Goal: Information Seeking & Learning: Check status

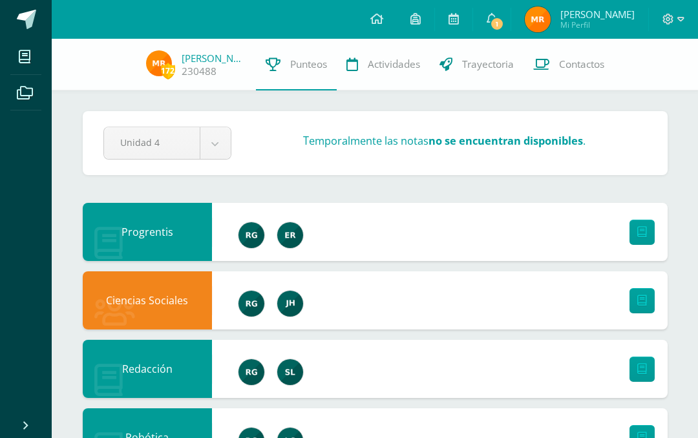
click at [504, 20] on span "1" at bounding box center [497, 24] width 14 height 14
click at [676, 81] on div "172 Melanie Rodríguez 230488 Punteos Actividades Trayectoria Contactos" at bounding box center [349, 65] width 698 height 52
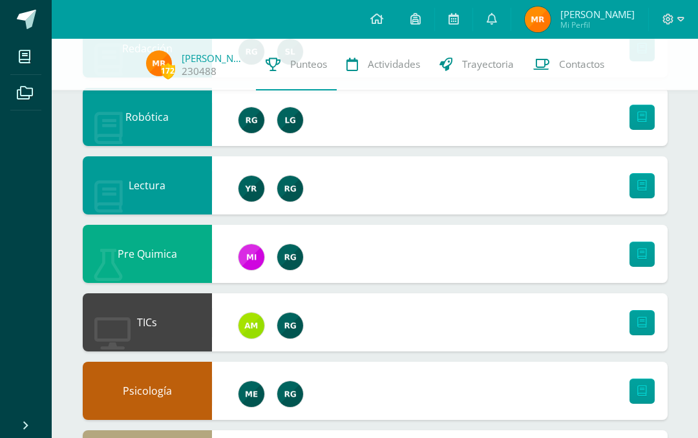
scroll to position [322, 0]
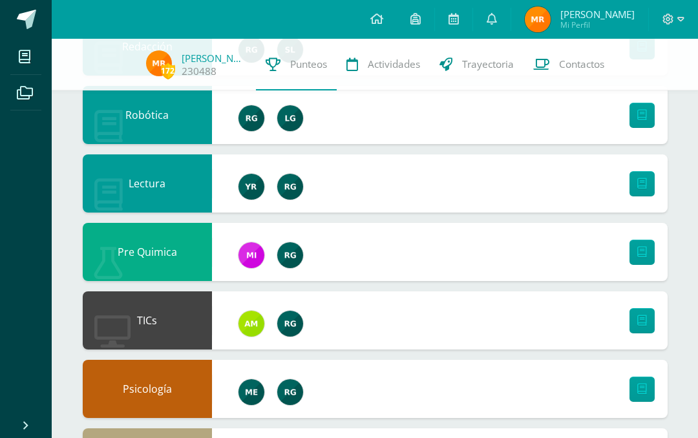
click at [23, 56] on icon at bounding box center [25, 56] width 12 height 13
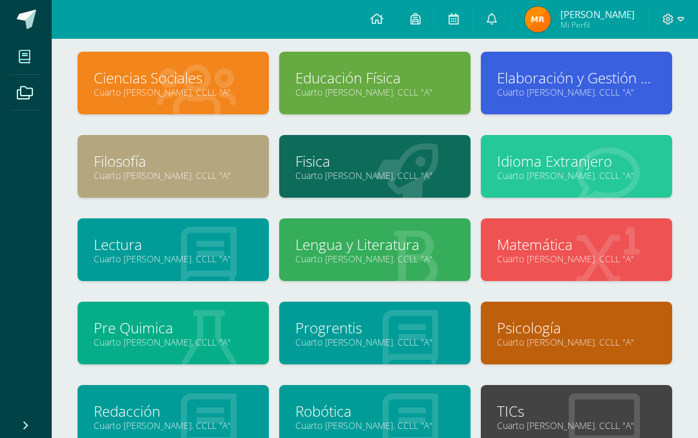
scroll to position [64, 0]
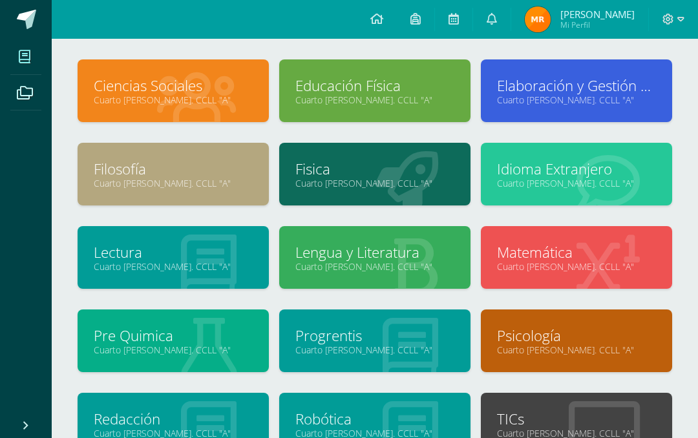
click at [226, 347] on link "Cuarto [PERSON_NAME]. CCLL "A"" at bounding box center [173, 350] width 159 height 12
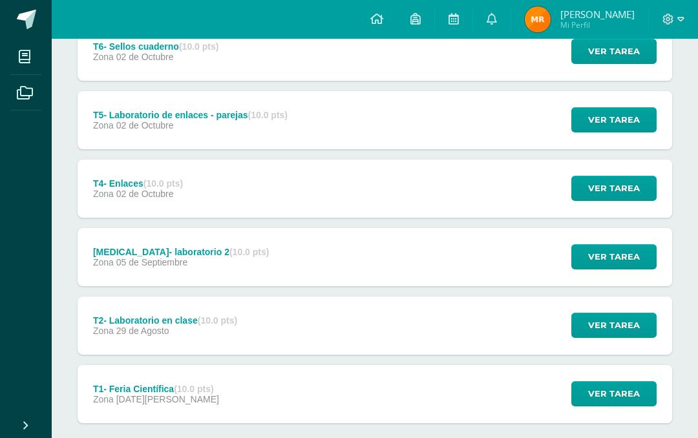
scroll to position [272, 0]
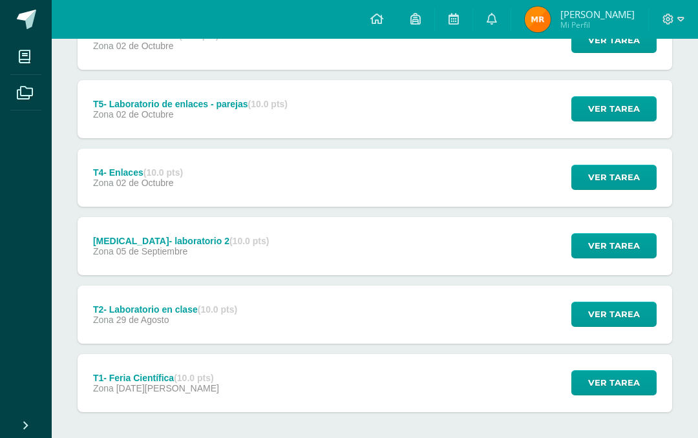
click at [482, 310] on div "T2- Laboratorio en clase (10.0 pts) Zona 29 de Agosto Ver tarea T2- Laboratorio…" at bounding box center [375, 314] width 594 height 58
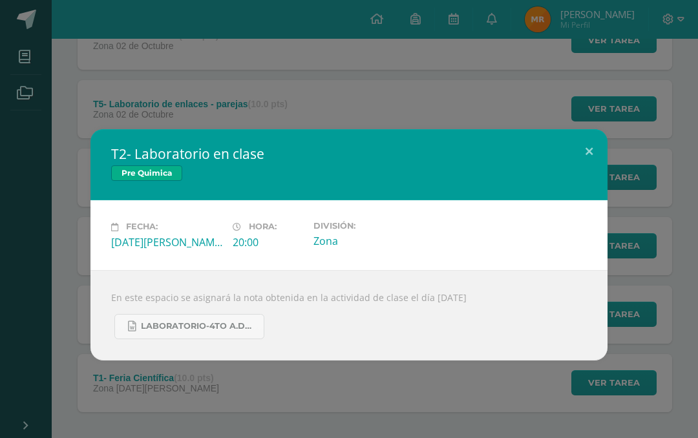
click at [595, 155] on button at bounding box center [588, 151] width 37 height 44
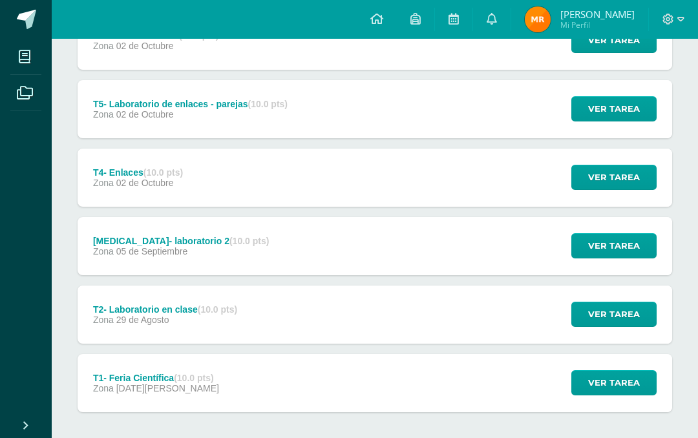
scroll to position [269, 0]
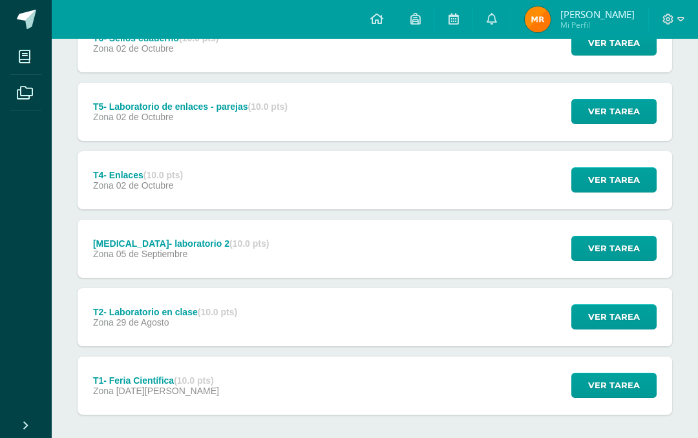
click at [525, 235] on div "T3- laboratorio 2 (10.0 pts) Zona 05 de Septiembre Ver tarea T3- laboratorio 2 …" at bounding box center [375, 249] width 594 height 58
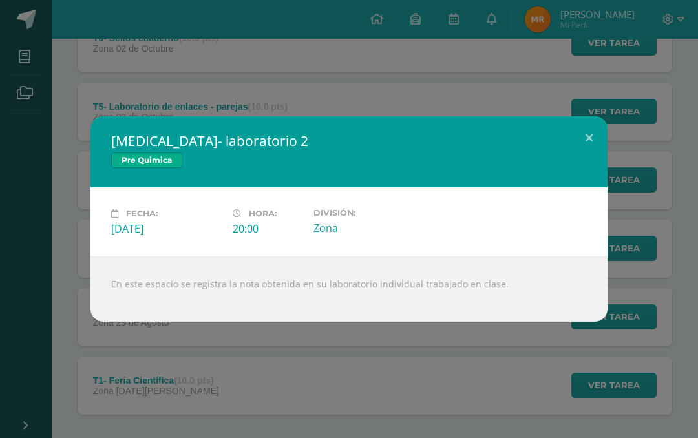
click at [600, 134] on button at bounding box center [588, 138] width 37 height 44
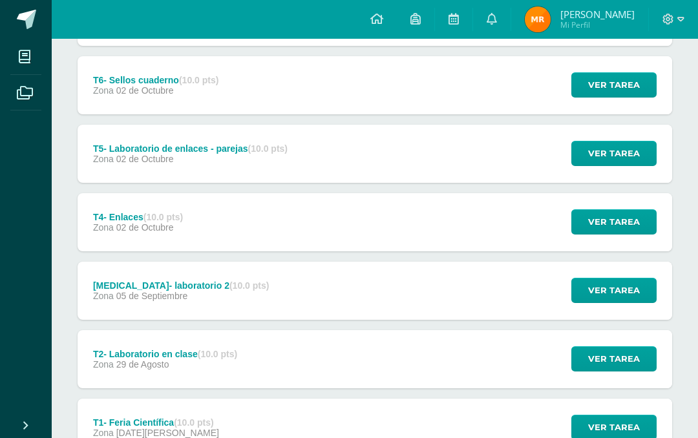
scroll to position [227, 0]
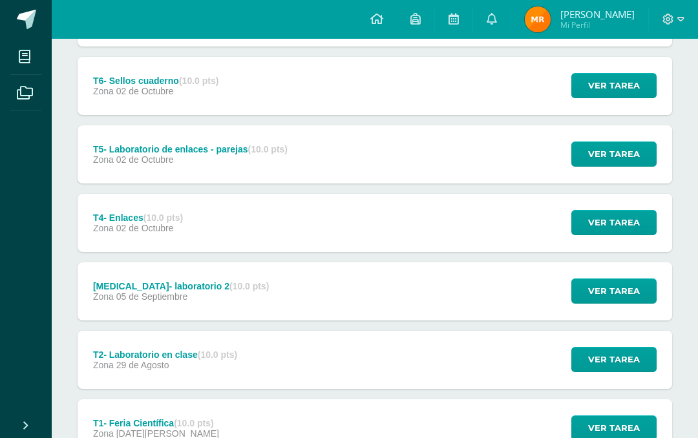
click at [524, 209] on div "T4- Enlaces (10.0 pts) Zona 02 de Octubre Ver tarea T4- Enlaces Pre Quimica Car…" at bounding box center [375, 223] width 594 height 58
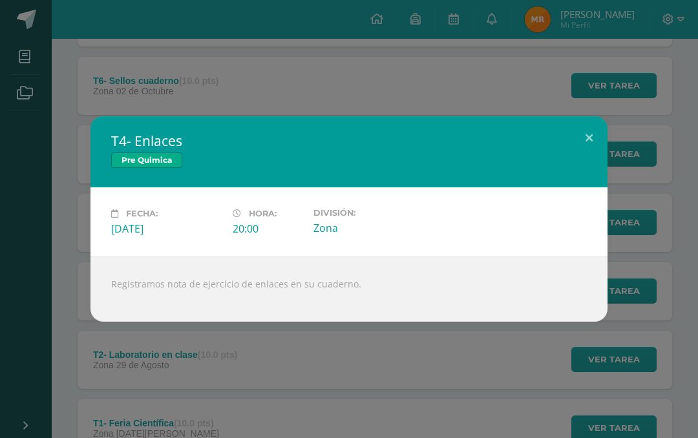
click at [604, 132] on button at bounding box center [588, 138] width 37 height 44
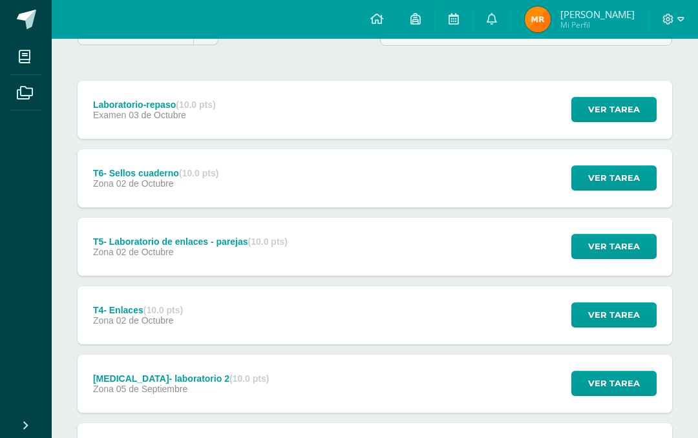
scroll to position [128, 0]
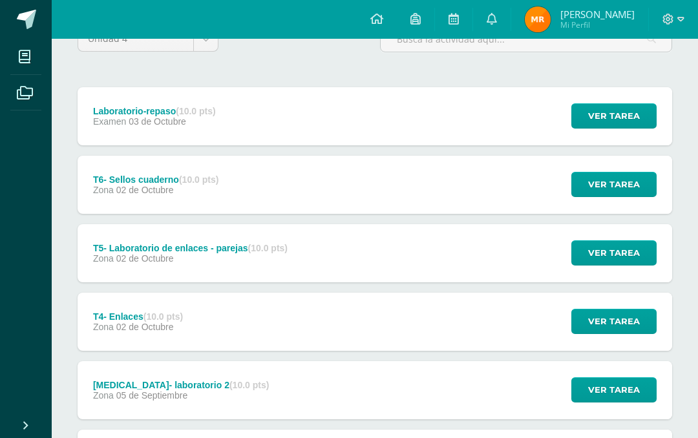
click at [534, 300] on div "T4- Enlaces (10.0 pts) Zona 02 de Octubre Ver tarea T4- Enlaces Pre Quimica Fec…" at bounding box center [375, 322] width 594 height 58
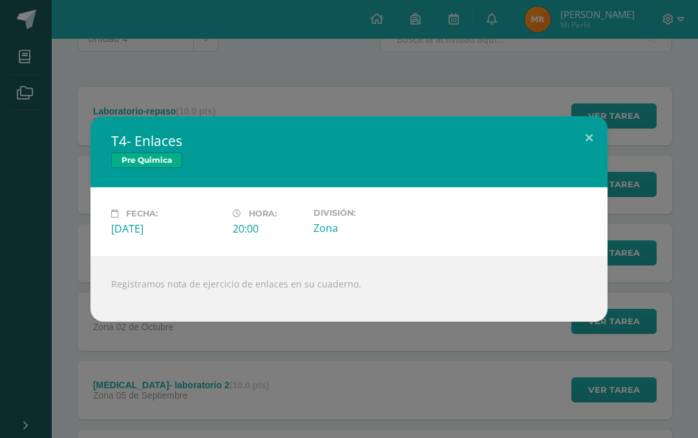
click at [596, 129] on button at bounding box center [588, 138] width 37 height 44
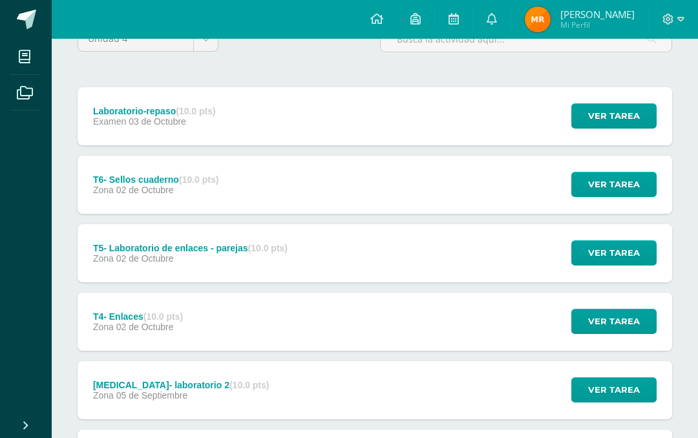
click at [358, 119] on div "Laboratorio-repaso (10.0 pts) Examen 03 de Octubre Ver tarea Laboratorio-repaso…" at bounding box center [375, 116] width 594 height 58
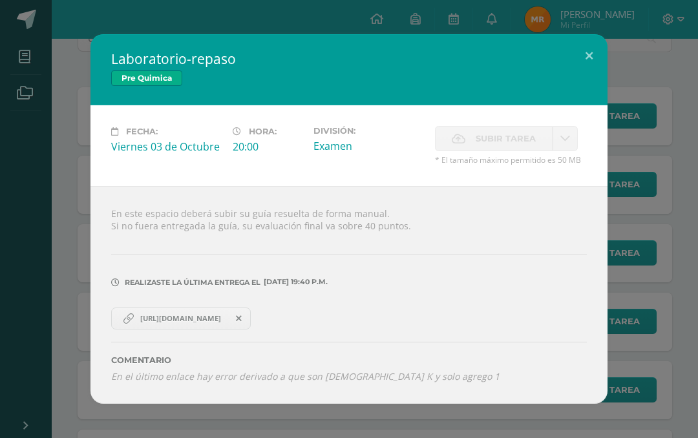
click at [574, 61] on button at bounding box center [588, 56] width 37 height 44
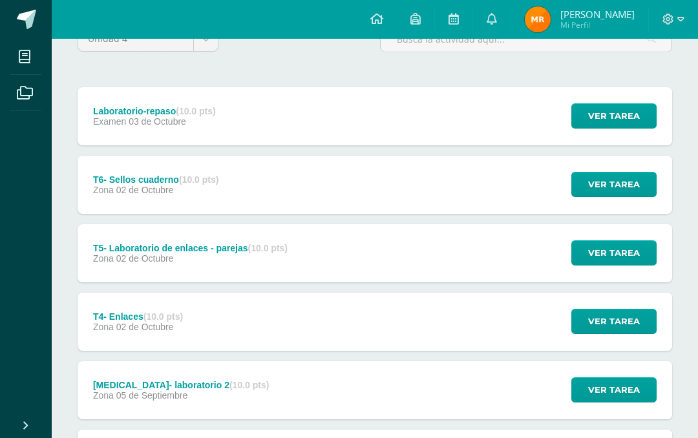
click at [597, 120] on span "Ver tarea" at bounding box center [614, 116] width 52 height 24
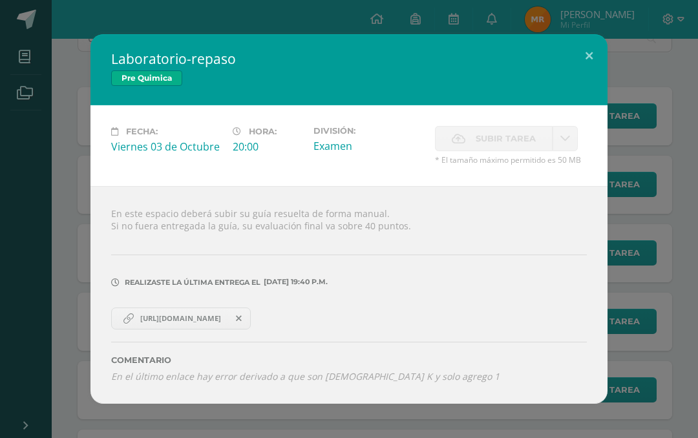
click at [579, 47] on button at bounding box center [588, 56] width 37 height 44
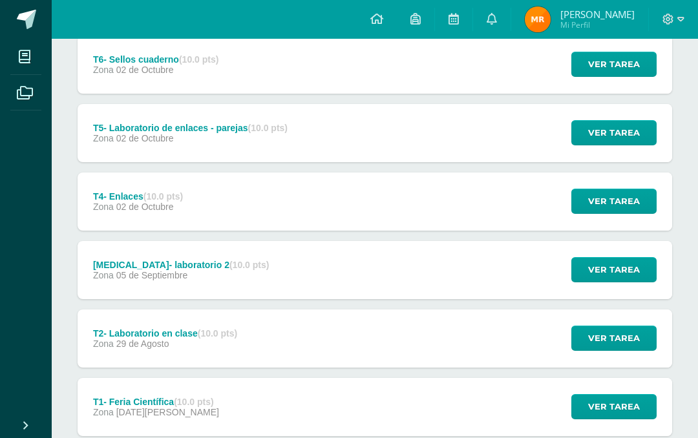
scroll to position [265, 0]
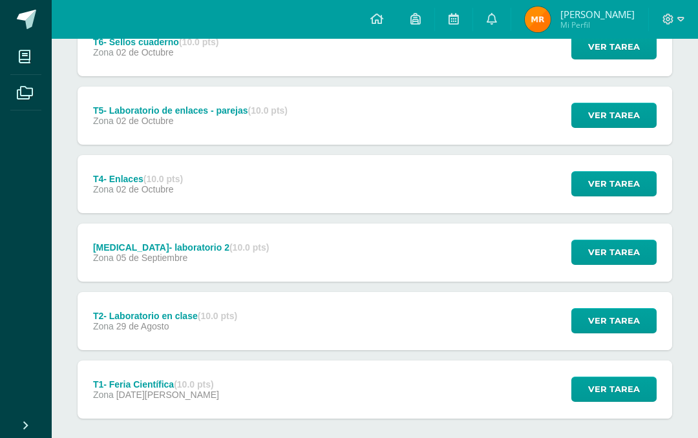
click at [236, 249] on div "T3- laboratorio 2 (10.0 pts) Zona 05 de Septiembre Ver tarea T3- laboratorio 2 …" at bounding box center [375, 252] width 594 height 58
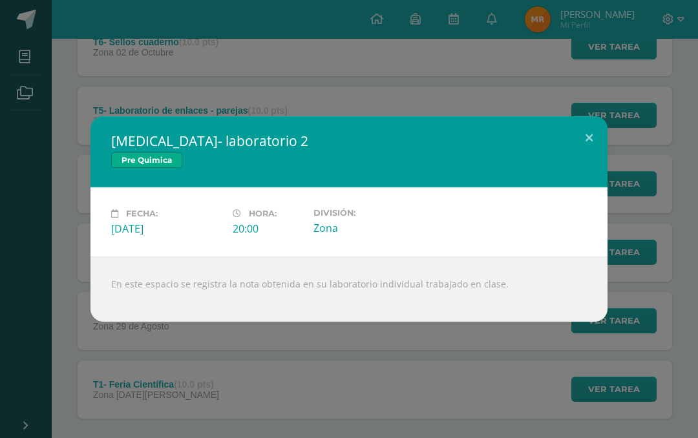
click at [601, 123] on button at bounding box center [588, 138] width 37 height 44
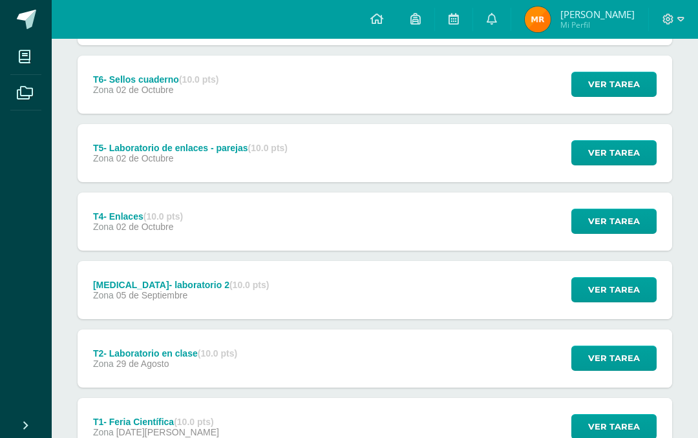
scroll to position [227, 0]
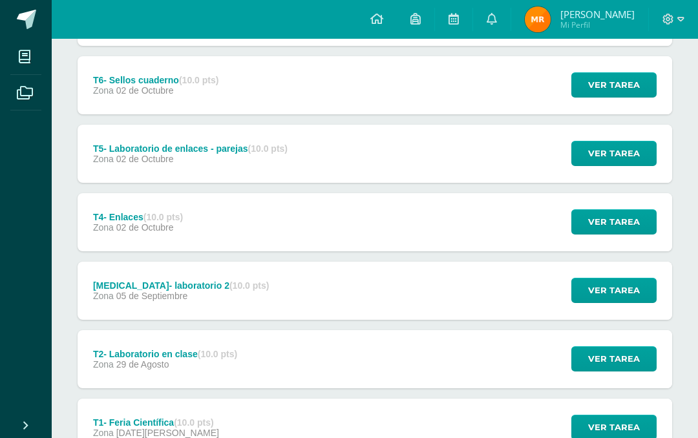
click at [490, 291] on div "T3- laboratorio 2 (10.0 pts) Zona 05 de Septiembre Ver tarea T3- laboratorio 2 …" at bounding box center [375, 291] width 594 height 58
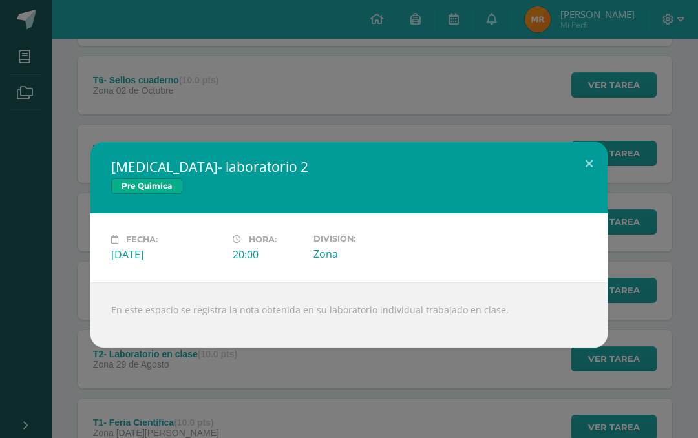
click at [590, 170] on button at bounding box center [588, 164] width 37 height 44
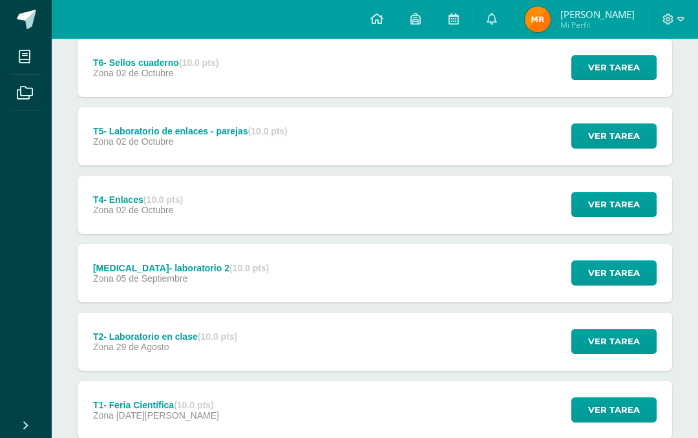
scroll to position [220, 0]
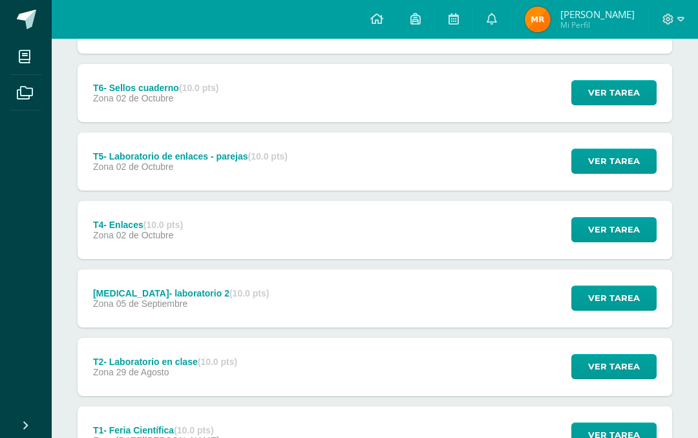
click at [439, 298] on div "T3- laboratorio 2 (10.0 pts) Zona 05 de Septiembre Ver tarea T3- laboratorio 2 …" at bounding box center [375, 298] width 594 height 58
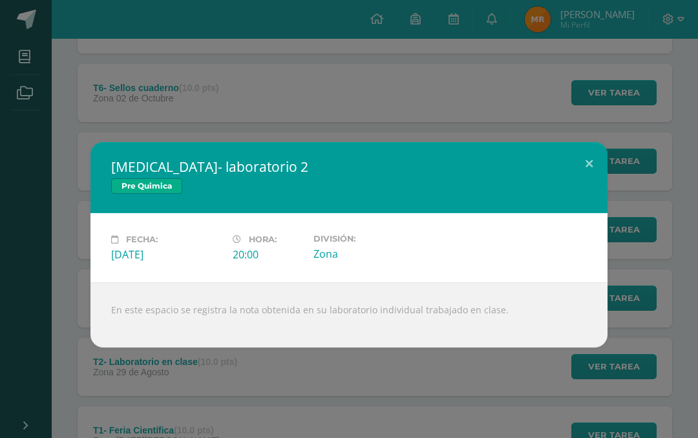
click at [588, 149] on button at bounding box center [588, 164] width 37 height 44
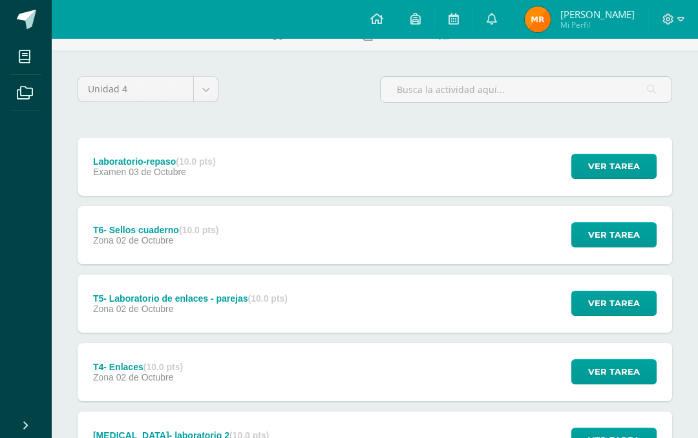
scroll to position [0, 0]
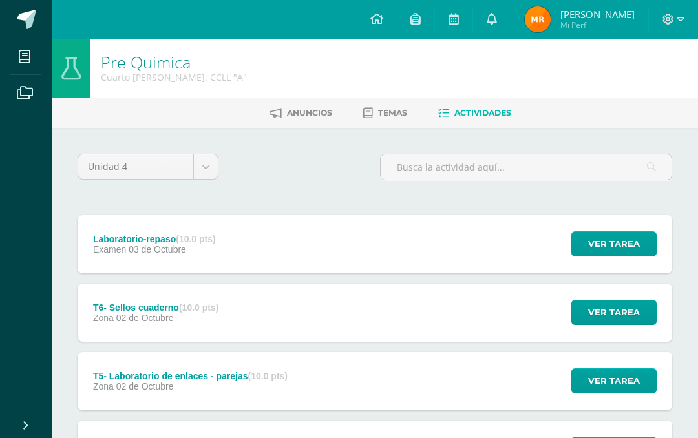
click at [543, 16] on img at bounding box center [537, 19] width 26 height 26
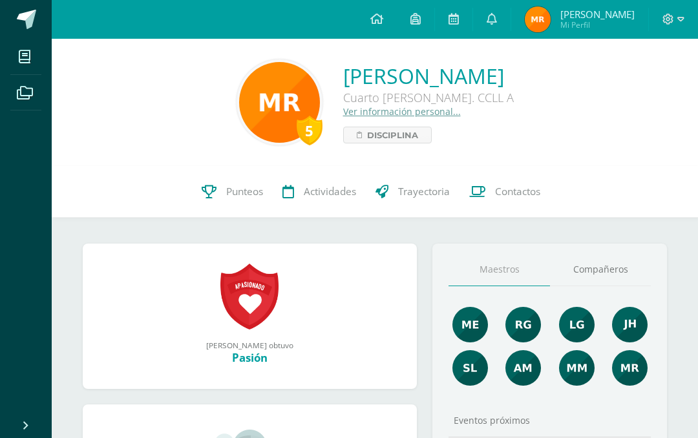
click at [219, 203] on link "Punteos" at bounding box center [232, 192] width 81 height 52
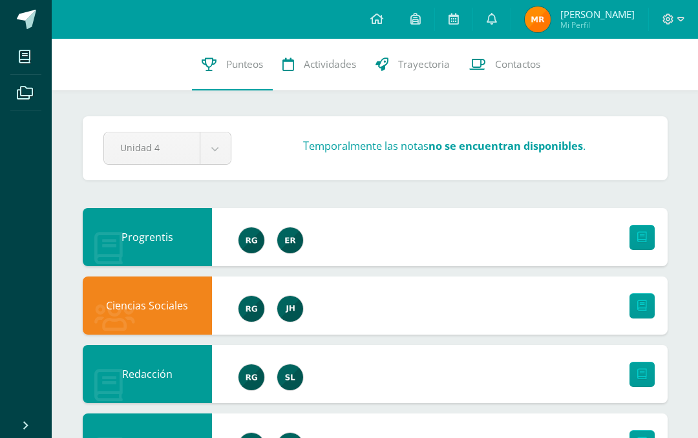
click at [550, 24] on img at bounding box center [537, 19] width 26 height 26
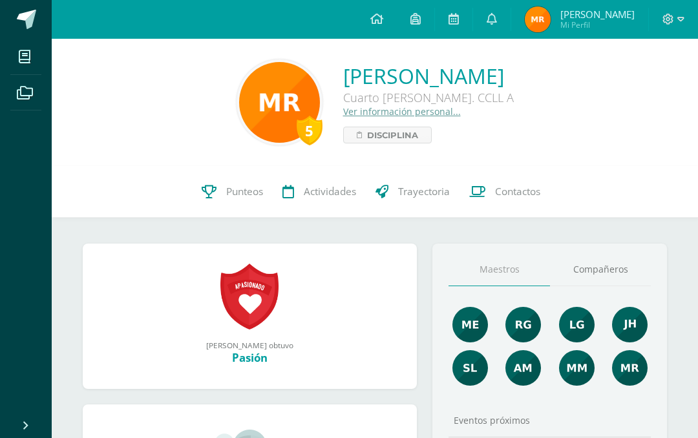
click at [234, 192] on span "Punteos" at bounding box center [244, 192] width 37 height 14
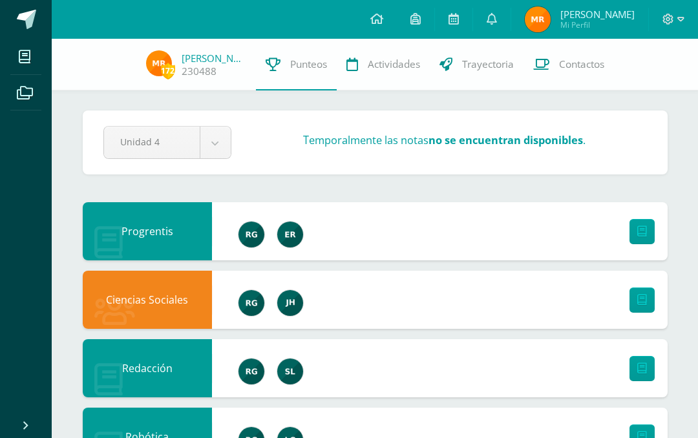
scroll to position [18, 0]
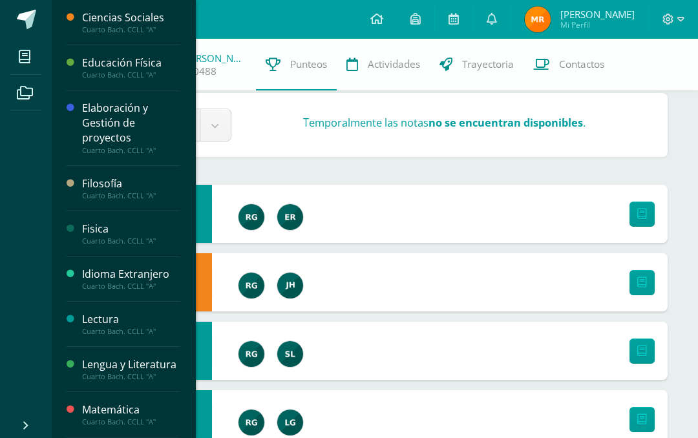
click at [19, 51] on icon at bounding box center [25, 56] width 12 height 13
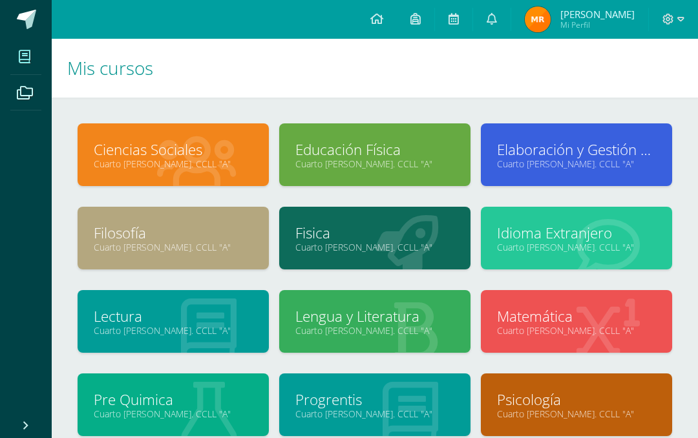
click at [113, 409] on link "Cuarto [PERSON_NAME]. CCLL "A"" at bounding box center [173, 414] width 159 height 12
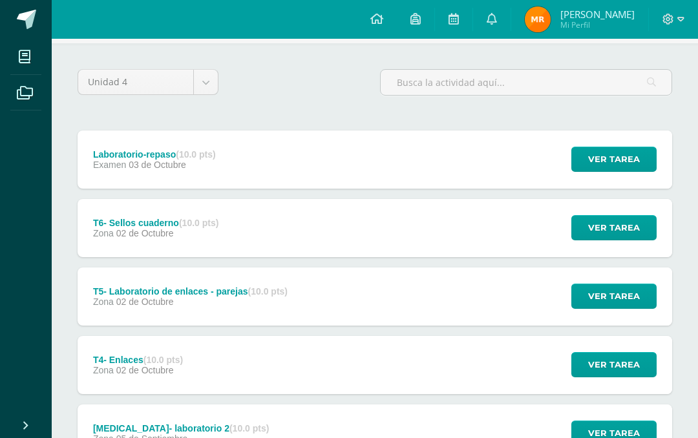
scroll to position [87, 0]
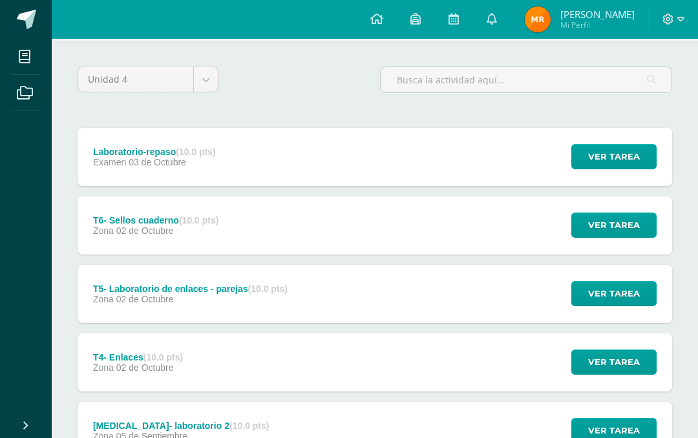
click at [114, 300] on span "Zona" at bounding box center [103, 299] width 21 height 10
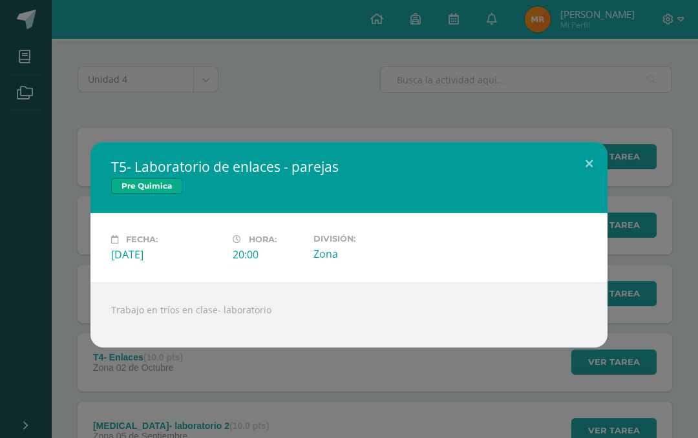
click at [586, 161] on button at bounding box center [588, 164] width 37 height 44
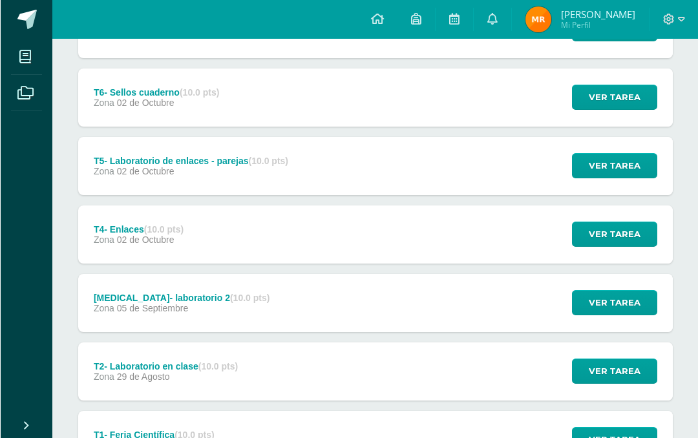
scroll to position [225, 0]
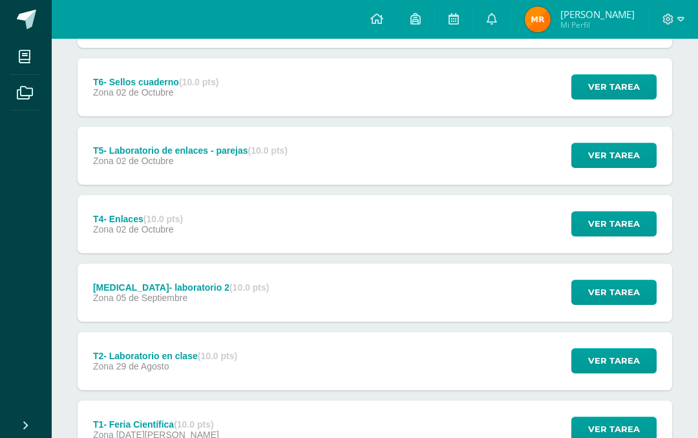
click at [118, 209] on div "T4- Enlaces (10.0 pts) Zona 02 de Octubre" at bounding box center [138, 224] width 121 height 58
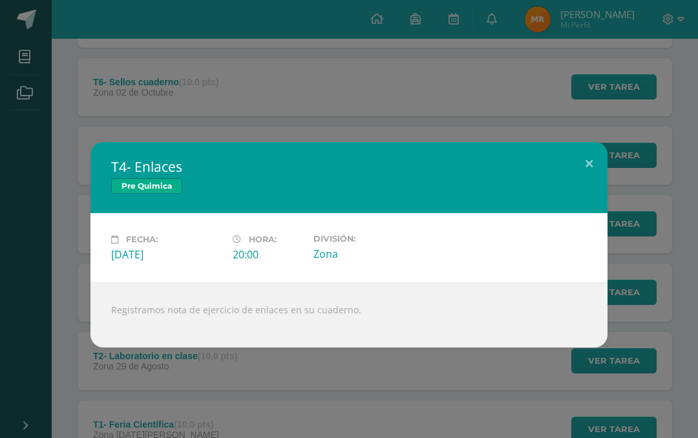
click at [585, 158] on button at bounding box center [588, 164] width 37 height 44
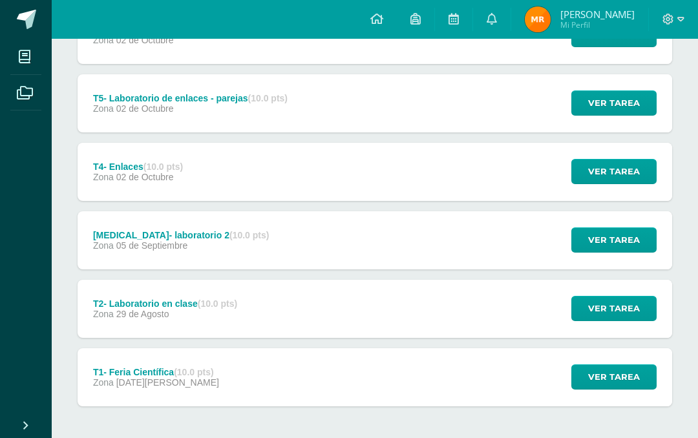
scroll to position [278, 0]
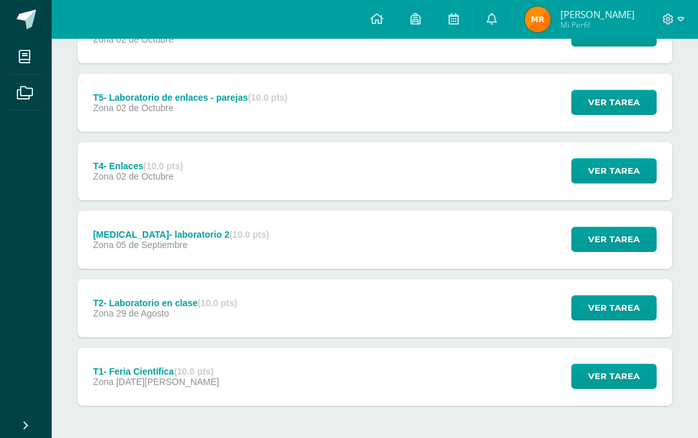
click at [96, 236] on div "T3- laboratorio 2 (10.0 pts)" at bounding box center [181, 234] width 176 height 10
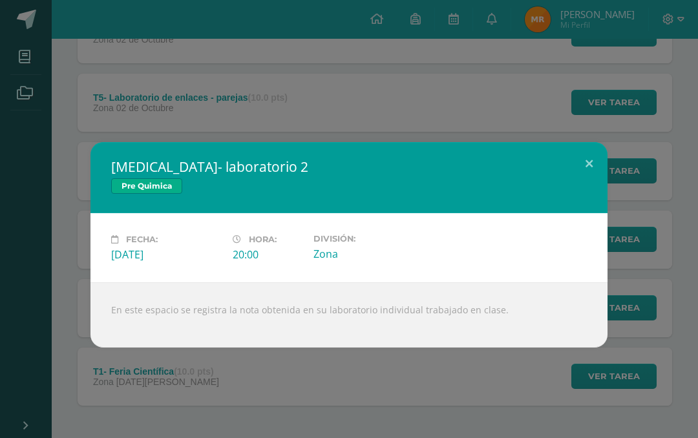
click at [593, 167] on button at bounding box center [588, 164] width 37 height 44
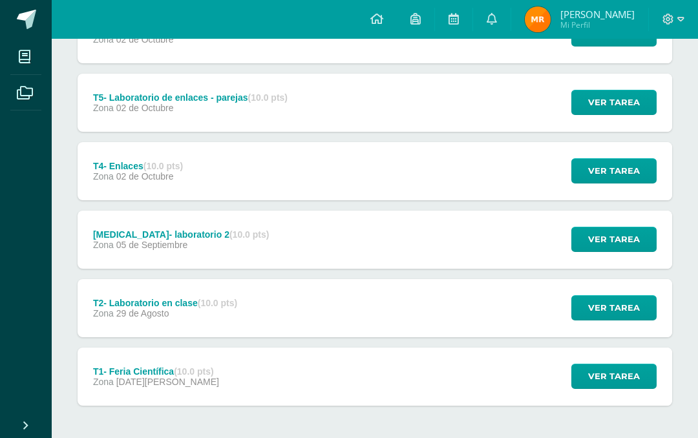
click at [389, 324] on div "T2- Laboratorio en clase (10.0 pts) Zona 29 de Agosto Ver tarea T2- Laboratorio…" at bounding box center [375, 308] width 594 height 58
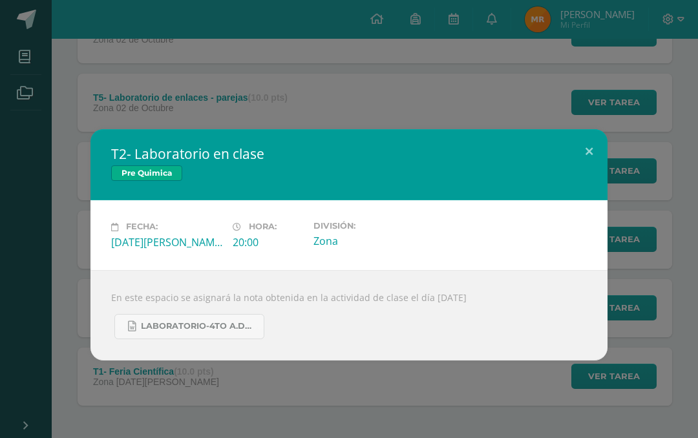
click at [221, 336] on link "Laboratorio-4to A.docx" at bounding box center [189, 326] width 150 height 25
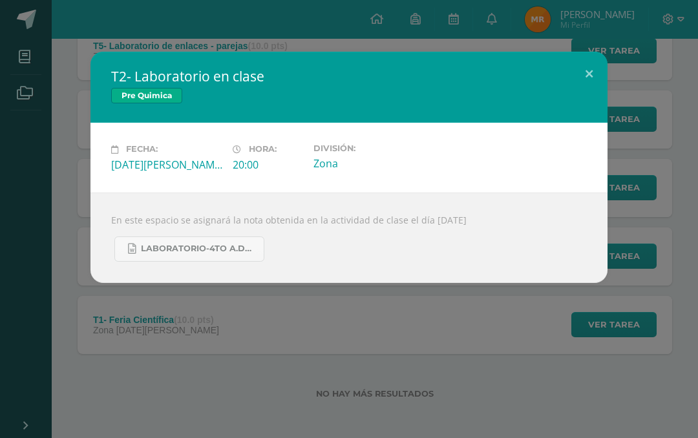
click at [585, 79] on button at bounding box center [588, 74] width 37 height 44
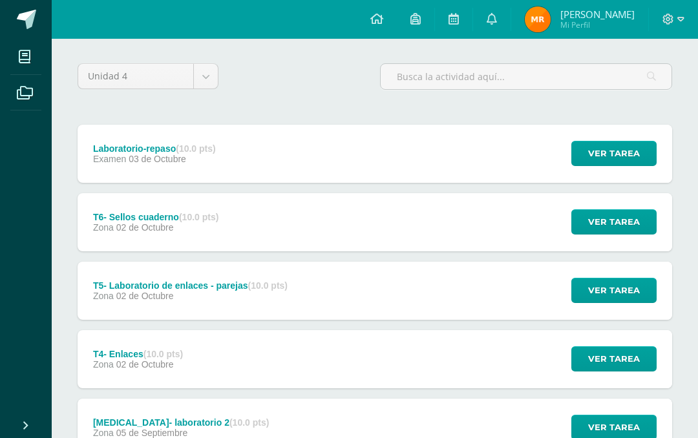
scroll to position [90, 0]
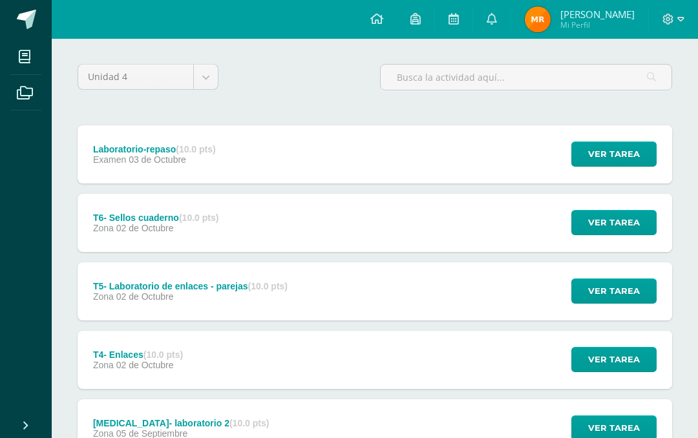
click at [513, 285] on div "T5- Laboratorio de enlaces - parejas (10.0 pts) Zona 02 de Octubre Ver tarea T5…" at bounding box center [375, 291] width 594 height 58
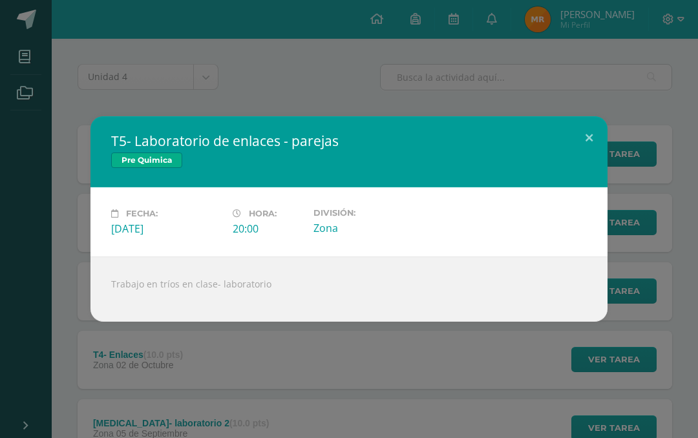
click at [591, 149] on button at bounding box center [588, 138] width 37 height 44
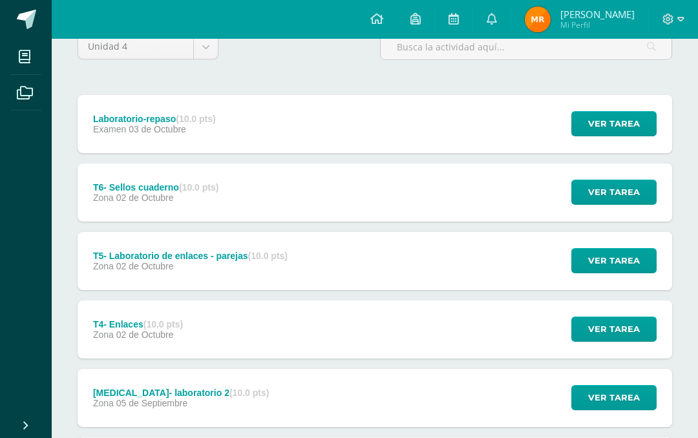
scroll to position [118, 0]
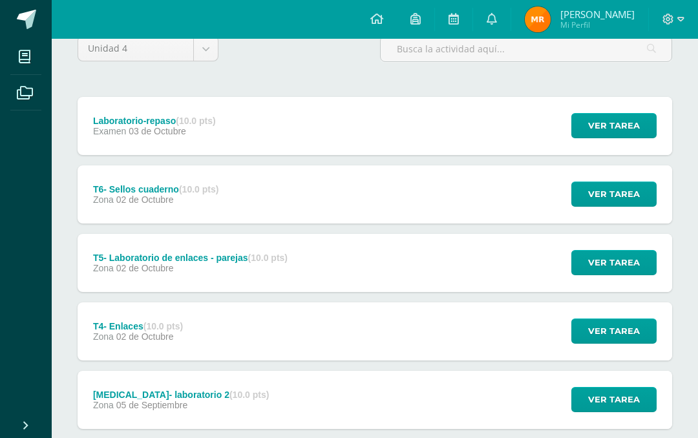
click at [443, 264] on div "T5- Laboratorio de enlaces - parejas (10.0 pts) Zona 02 de Octubre Ver tarea T5…" at bounding box center [375, 263] width 594 height 58
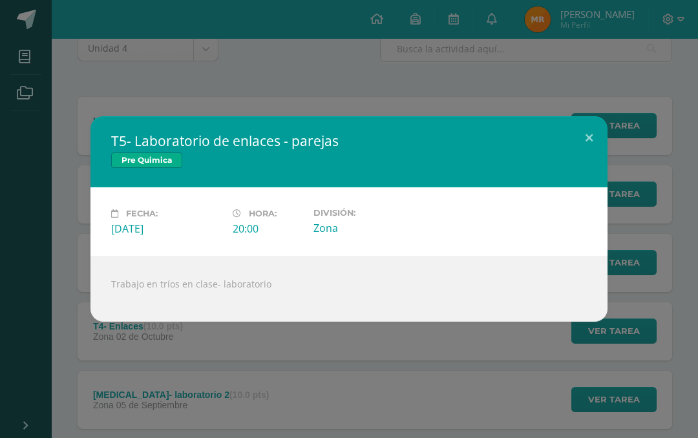
click at [603, 138] on button at bounding box center [588, 138] width 37 height 44
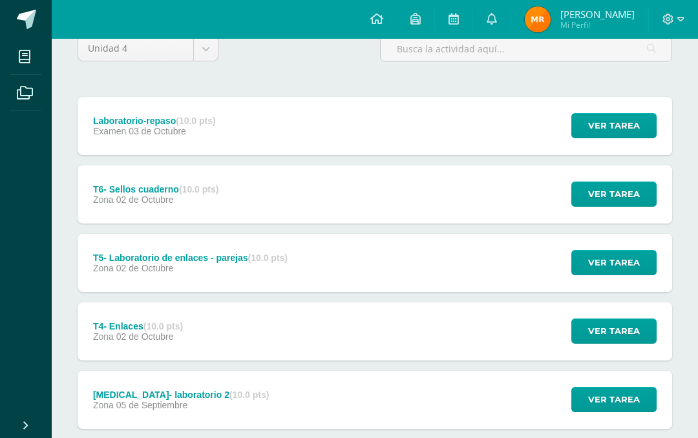
click at [548, 23] on img at bounding box center [537, 19] width 26 height 26
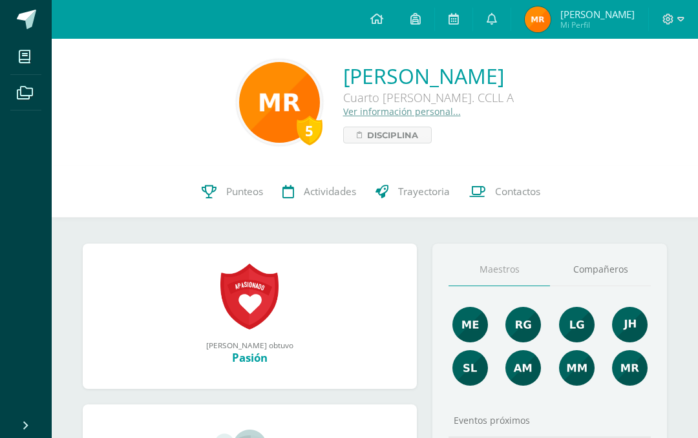
click at [367, 141] on span "Disciplina" at bounding box center [392, 135] width 51 height 16
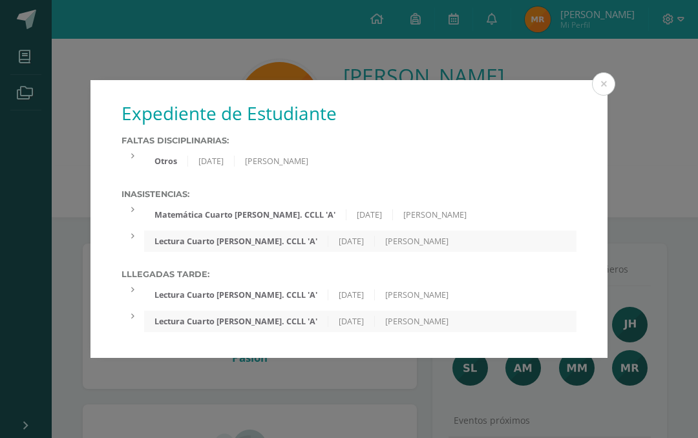
click at [596, 86] on button at bounding box center [603, 83] width 23 height 23
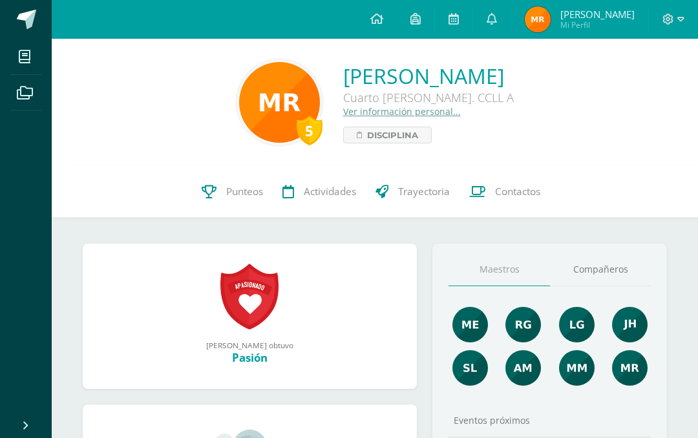
click at [207, 194] on icon at bounding box center [209, 192] width 15 height 14
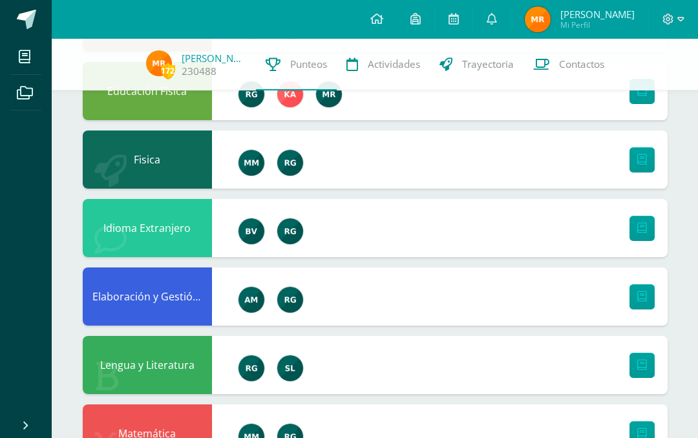
scroll to position [756, 0]
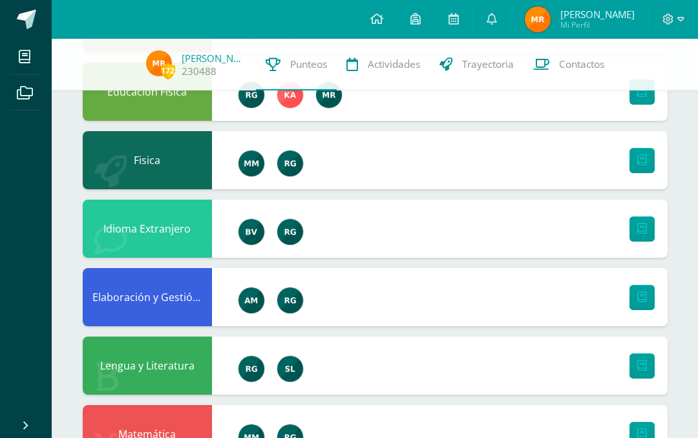
click at [19, 24] on span at bounding box center [26, 19] width 19 height 19
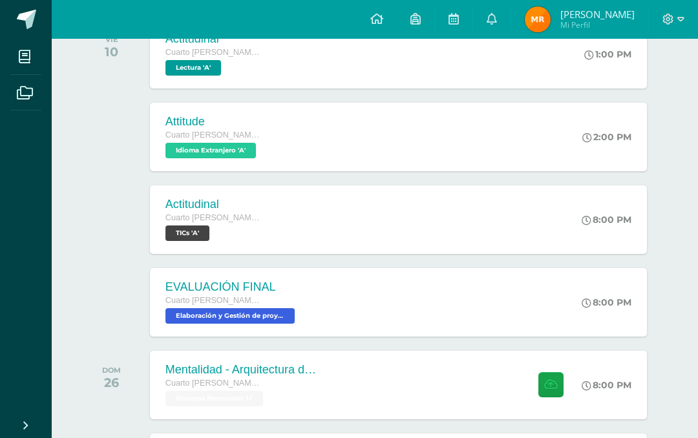
scroll to position [273, 0]
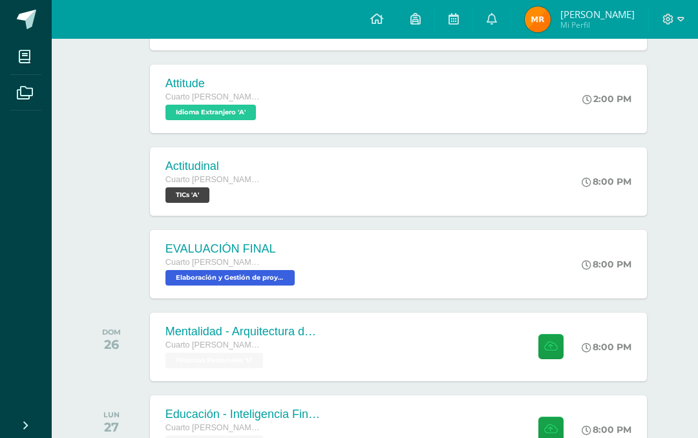
click at [487, 255] on div "EVALUACIÓN FINAL Cuarto [PERSON_NAME]. CCLL Elaboración y Gestión de proyectos …" at bounding box center [398, 264] width 497 height 68
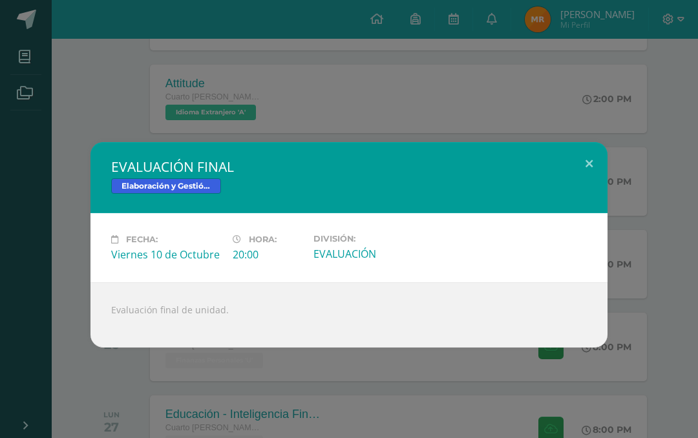
click at [603, 158] on button at bounding box center [588, 164] width 37 height 44
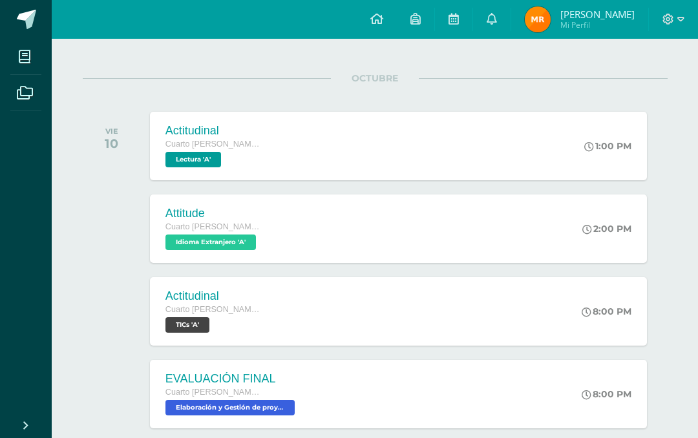
scroll to position [143, 0]
